Goal: Find specific page/section: Find specific page/section

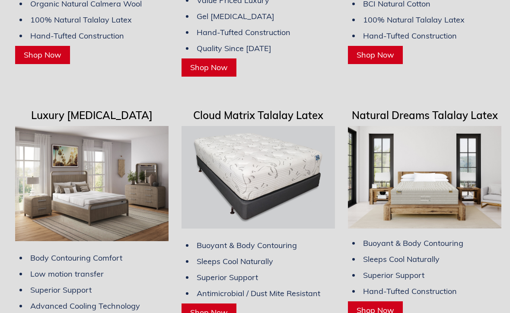
scroll to position [2432, 0]
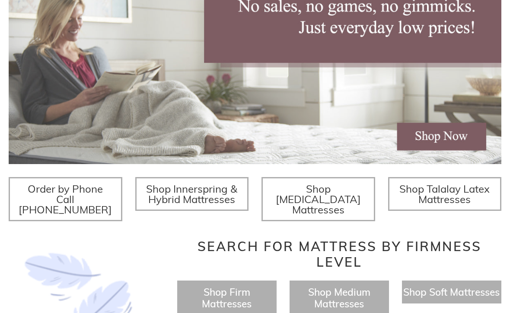
scroll to position [185, 0]
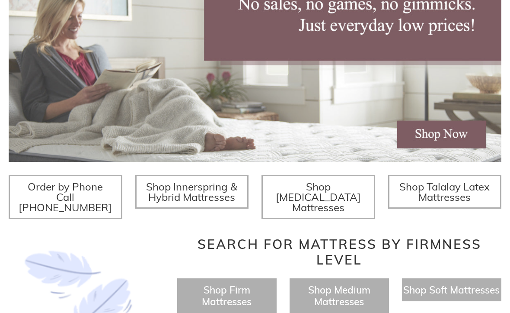
click at [458, 191] on span "Shop Talalay Latex Mattresses" at bounding box center [445, 191] width 90 height 23
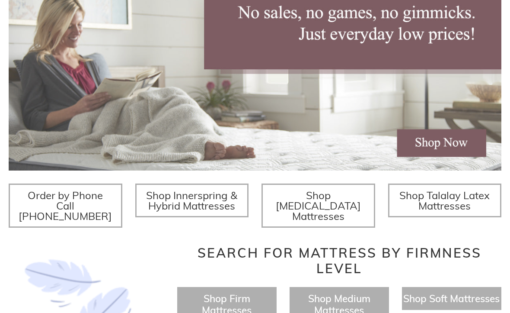
scroll to position [176, 0]
click at [226, 204] on span "Shop Innerspring & Hybrid Mattresses" at bounding box center [191, 199] width 91 height 23
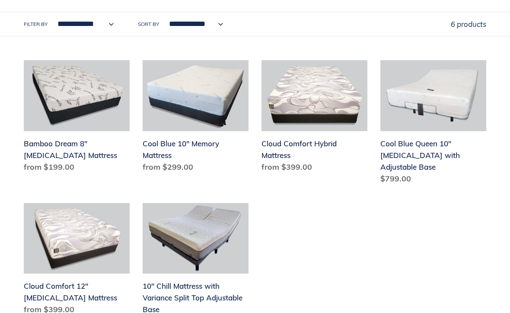
scroll to position [304, 0]
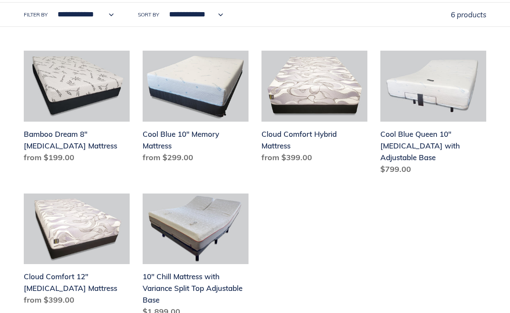
click at [488, 259] on div "Bamboo Dream 8" Memory Foam Mattress Bamboo Dream 8" Memory Foam Mattress Regul…" at bounding box center [255, 186] width 510 height 270
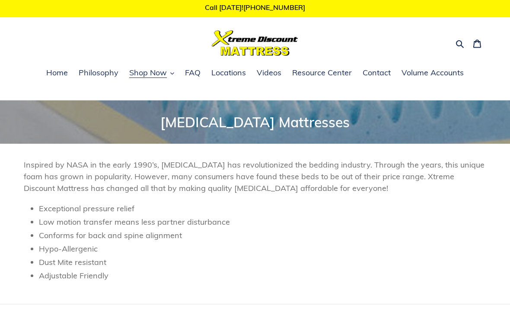
scroll to position [0, 0]
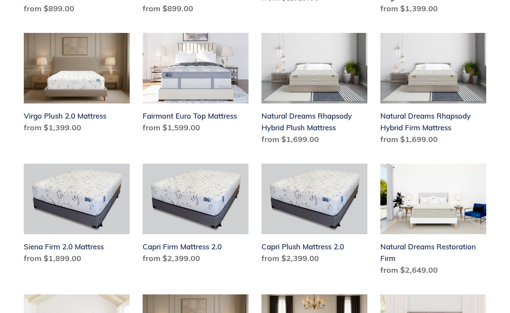
scroll to position [528, 0]
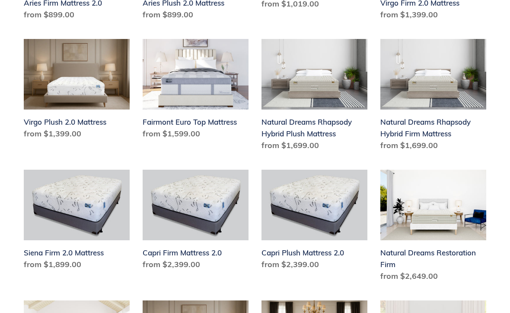
click at [486, 225] on link "Natural Dreams Restoration Firm" at bounding box center [434, 227] width 106 height 115
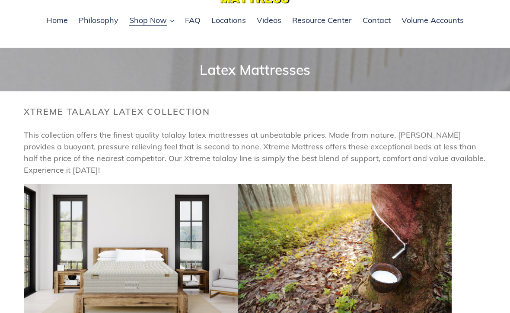
scroll to position [0, 0]
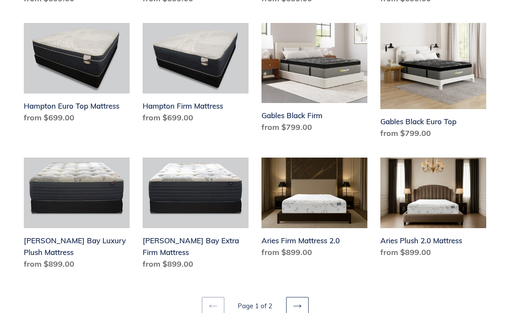
scroll to position [1108, 0]
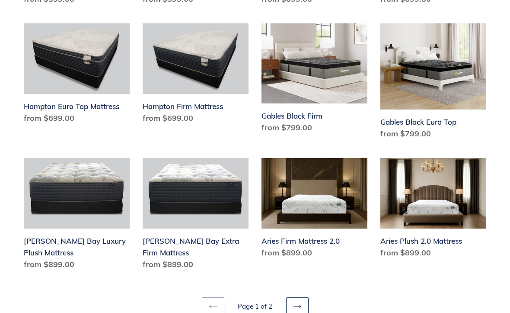
click at [303, 301] on link "Next page" at bounding box center [297, 306] width 22 height 18
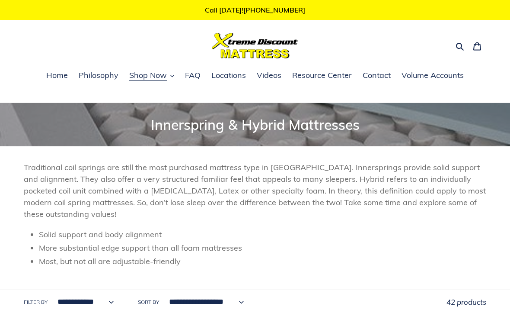
click at [233, 78] on span "Locations" at bounding box center [228, 75] width 35 height 10
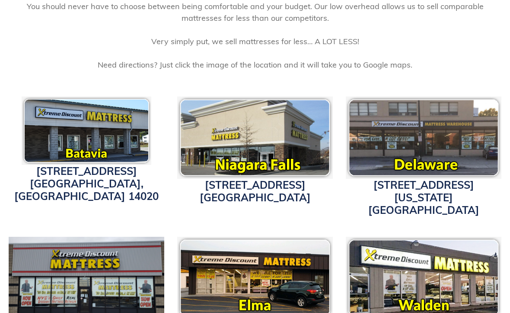
scroll to position [227, 0]
click at [111, 144] on img at bounding box center [87, 130] width 130 height 68
click at [105, 187] on link "[STREET_ADDRESS]" at bounding box center [86, 183] width 144 height 38
